Goal: Information Seeking & Learning: Check status

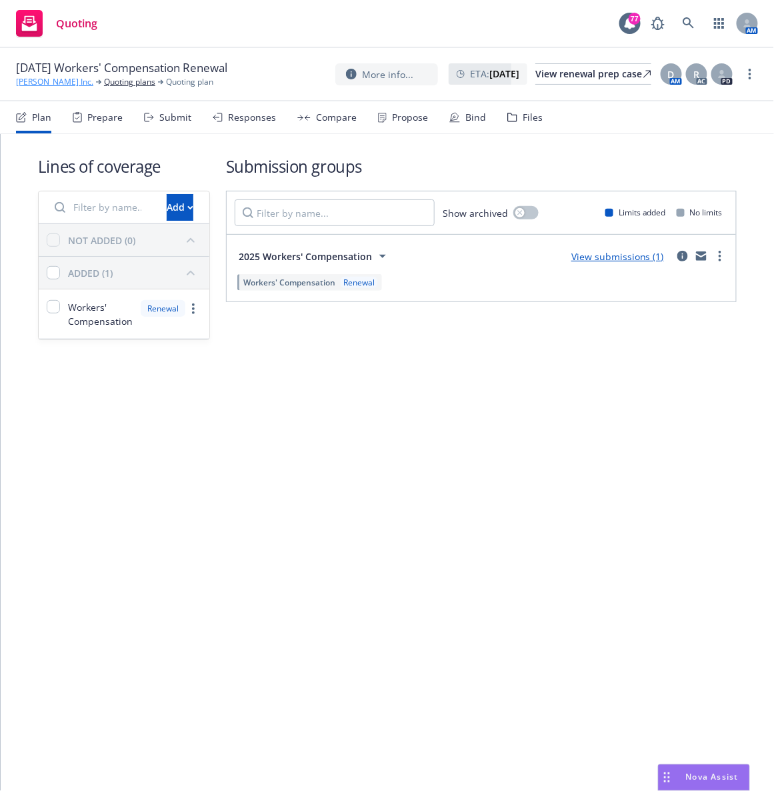
click at [62, 87] on link "[PERSON_NAME] Inc." at bounding box center [54, 82] width 77 height 12
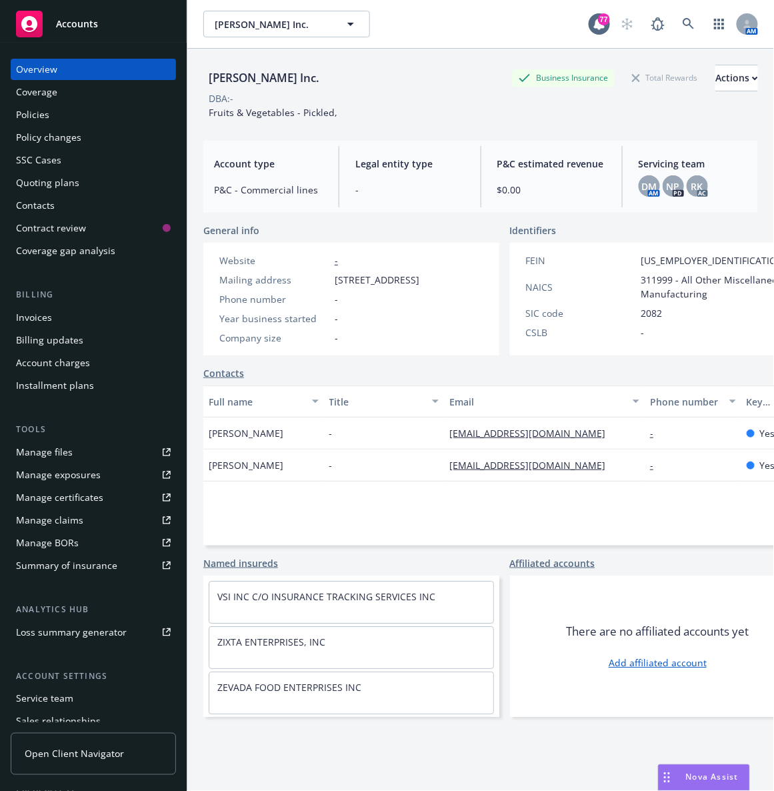
click at [42, 118] on div "Policies" at bounding box center [32, 114] width 33 height 21
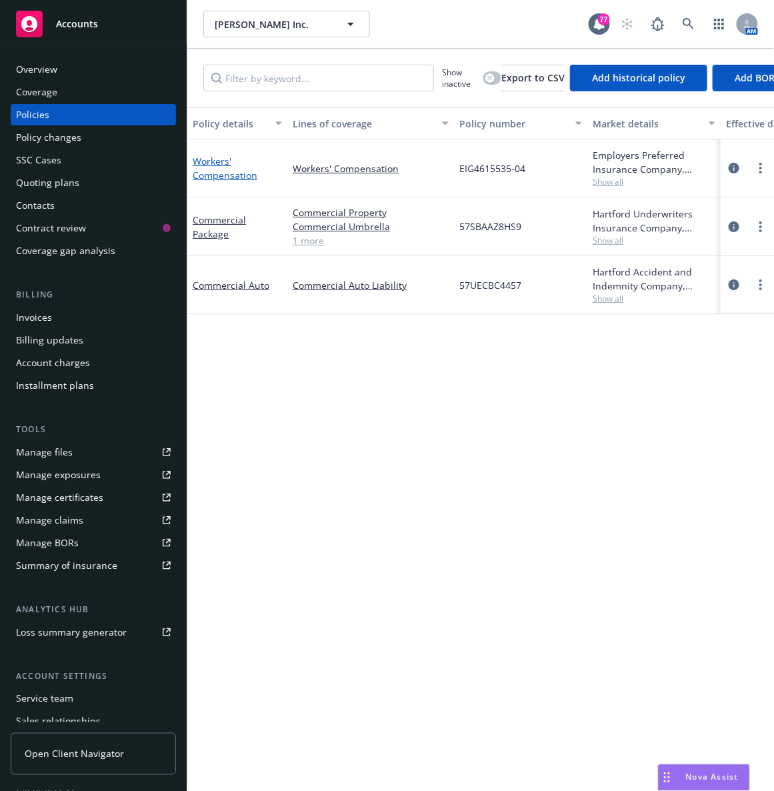
click at [214, 170] on link "Workers' Compensation" at bounding box center [225, 168] width 65 height 27
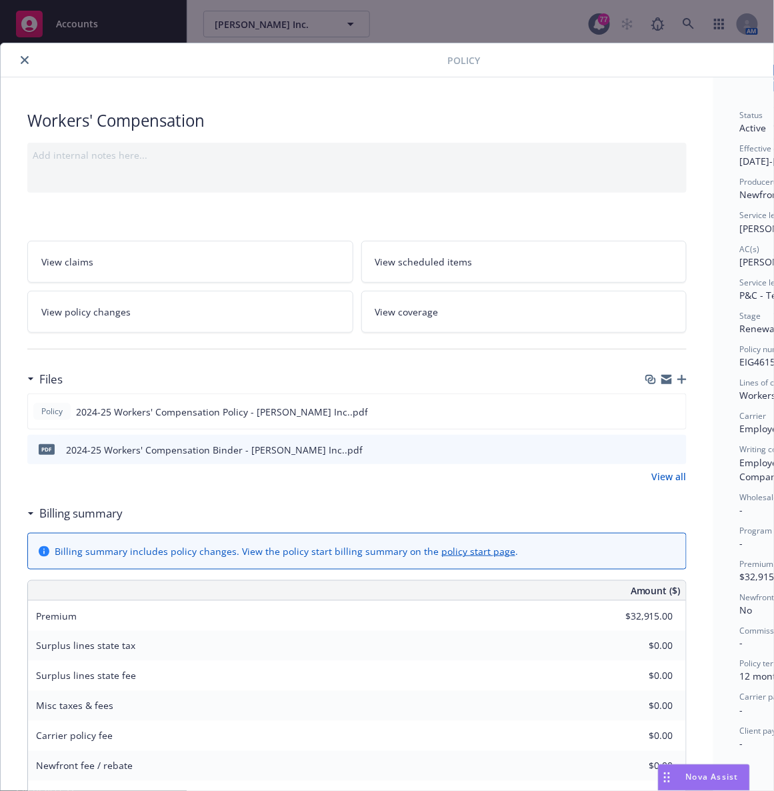
click at [361, 119] on div "Workers' Compensation" at bounding box center [357, 120] width 660 height 23
click at [672, 408] on icon "preview file" at bounding box center [674, 410] width 12 height 9
click at [29, 59] on button "close" at bounding box center [25, 60] width 16 height 16
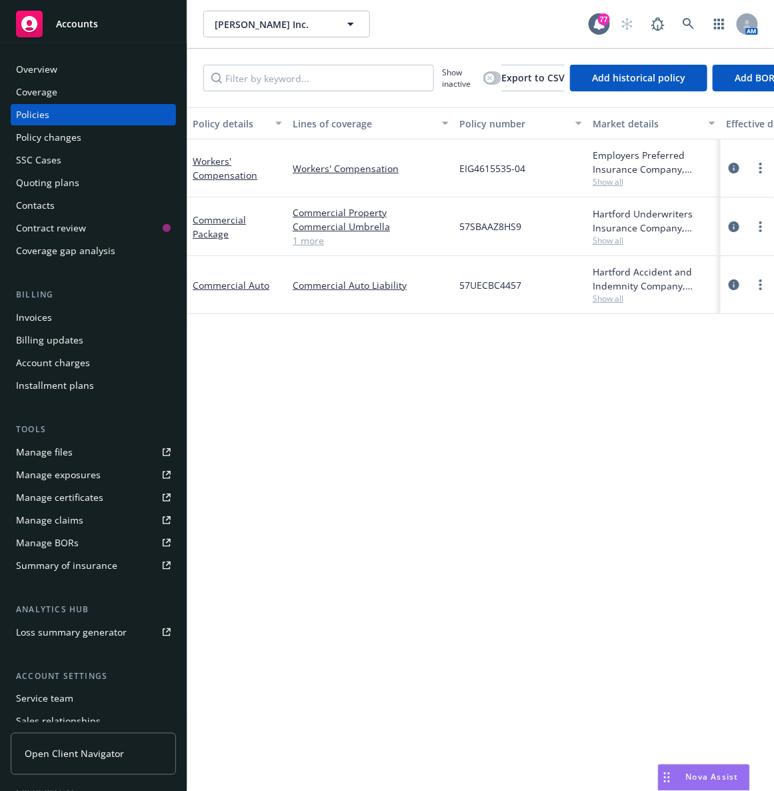
click at [47, 190] on div "Quoting plans" at bounding box center [47, 182] width 63 height 21
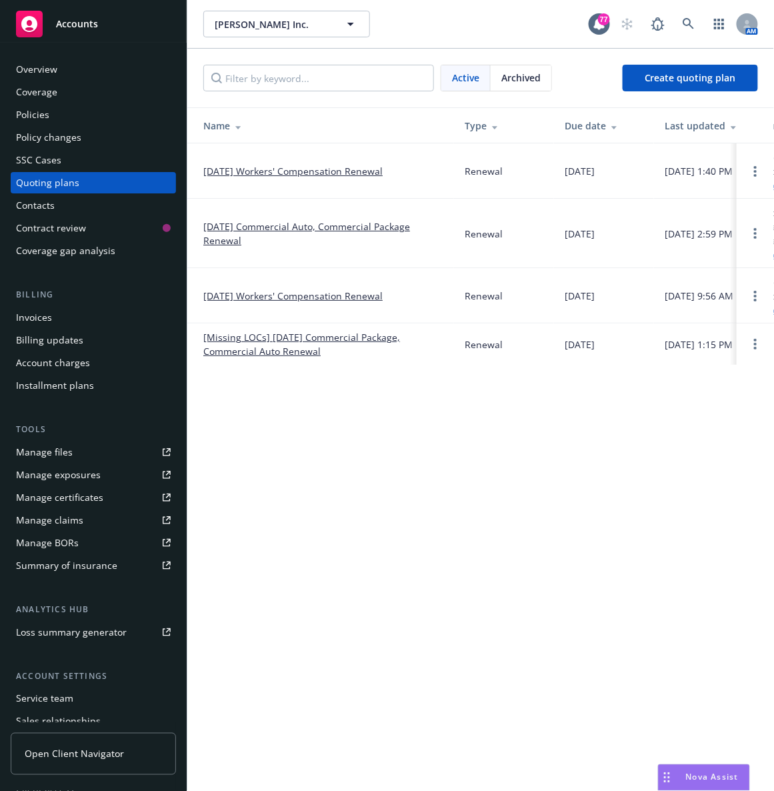
click at [296, 166] on link "[DATE] Workers' Compensation Renewal" at bounding box center [292, 171] width 179 height 14
